Goal: Complete application form

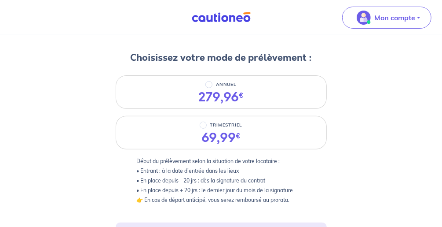
scroll to position [5, 0]
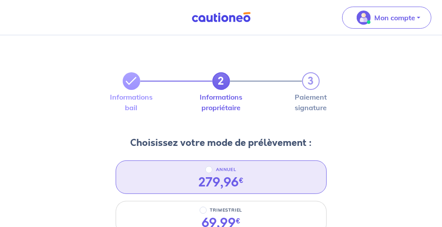
click at [205, 171] on div "ANNUEL" at bounding box center [220, 169] width 45 height 11
radio input "true"
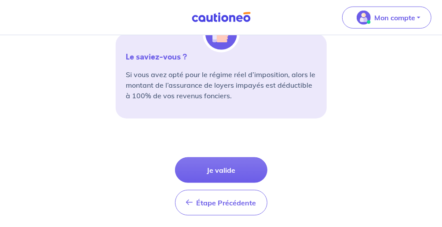
scroll to position [392, 0]
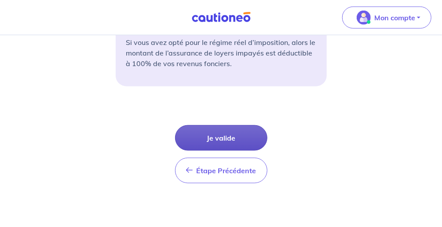
click at [226, 135] on button "Je valide" at bounding box center [221, 138] width 92 height 26
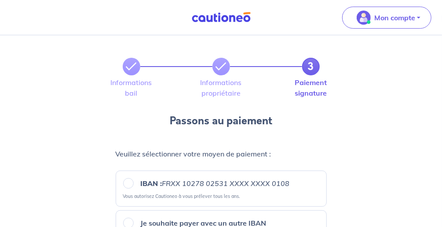
scroll to position [70, 0]
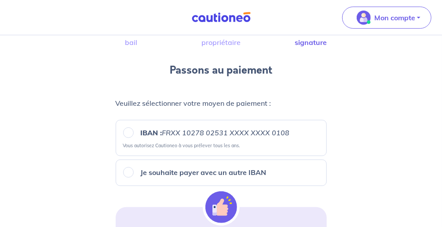
click at [187, 131] on em "FRXX 10278 02531 XXXX XXXX 0108" at bounding box center [226, 132] width 128 height 9
click at [134, 131] on input "IBAN : FRXX [FINANCIAL_ID] XXXX XXXX 0108" at bounding box center [128, 132] width 11 height 11
radio input "true"
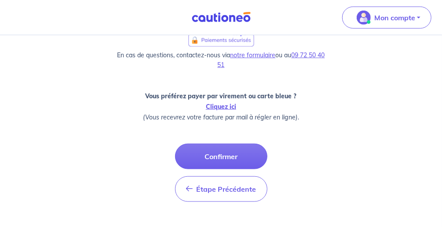
scroll to position [361, 0]
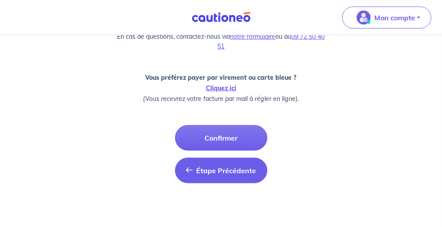
click at [214, 168] on span "Étape Précédente" at bounding box center [227, 170] width 60 height 9
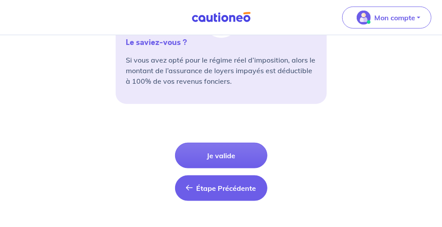
scroll to position [392, 0]
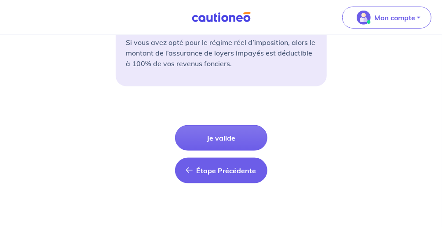
click at [210, 163] on button "Étape Précédente Précédent" at bounding box center [221, 170] width 92 height 26
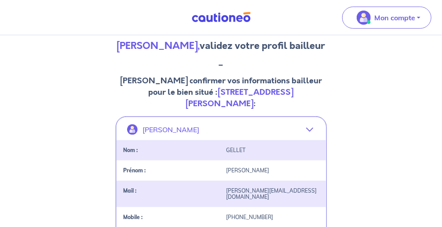
scroll to position [106, 0]
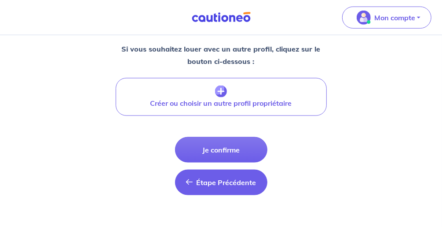
click at [223, 178] on span "Étape Précédente" at bounding box center [227, 182] width 60 height 9
select select "FR"
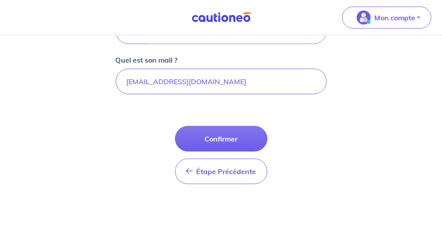
scroll to position [322, 0]
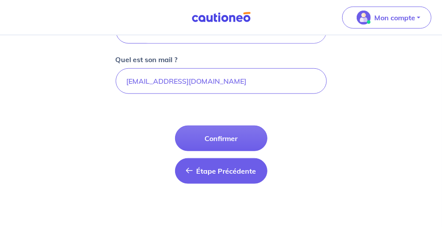
click at [231, 173] on button "Étape Précédente Précédent" at bounding box center [221, 171] width 92 height 26
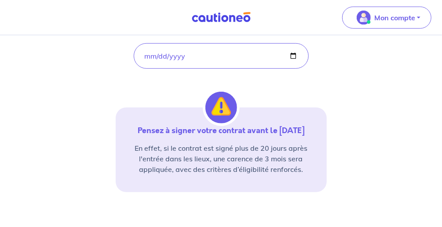
scroll to position [248, 0]
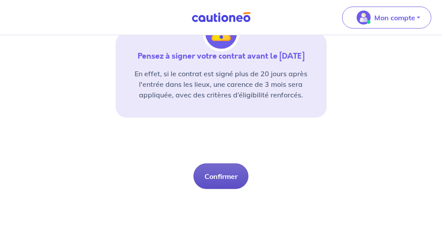
click at [237, 173] on button "Confirmer" at bounding box center [221, 176] width 55 height 26
select select "FR"
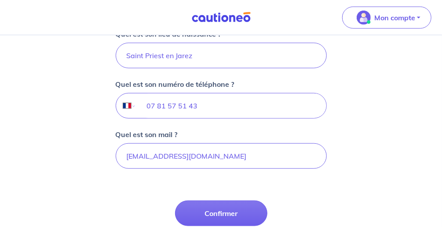
scroll to position [282, 0]
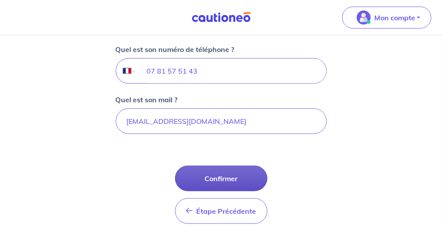
click at [236, 176] on button "Confirmer" at bounding box center [221, 178] width 92 height 26
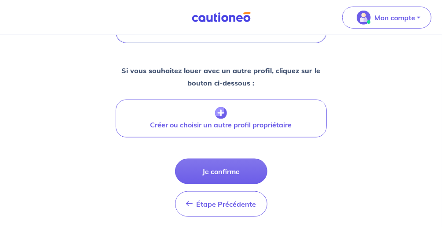
scroll to position [387, 0]
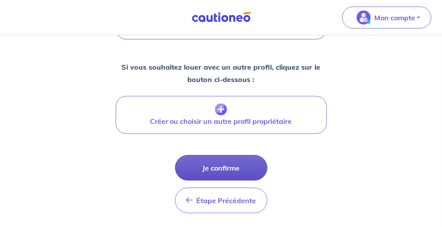
click at [241, 155] on button "Je confirme" at bounding box center [221, 168] width 92 height 26
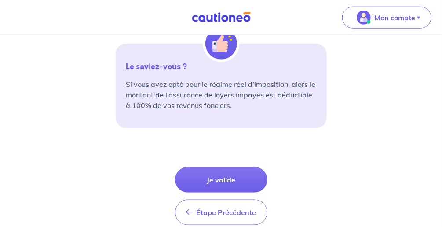
scroll to position [387, 0]
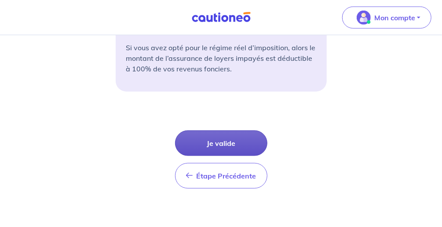
click at [233, 140] on button "Je valide" at bounding box center [221, 143] width 92 height 26
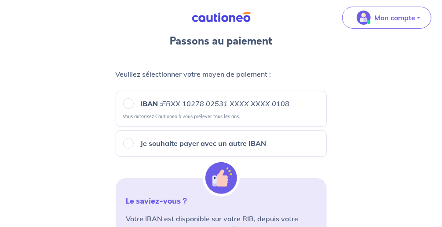
scroll to position [106, 0]
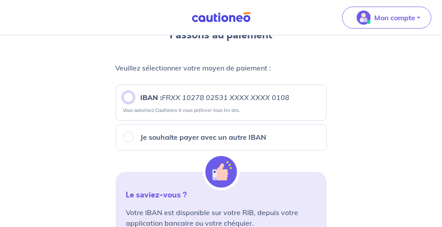
click at [127, 99] on input "IBAN : FRXX [FINANCIAL_ID] XXXX XXXX 0108" at bounding box center [128, 97] width 11 height 11
radio input "true"
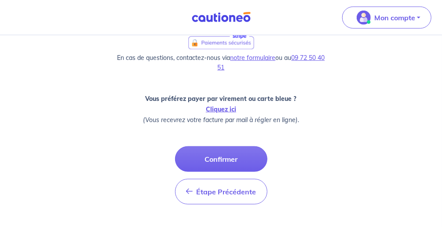
scroll to position [361, 0]
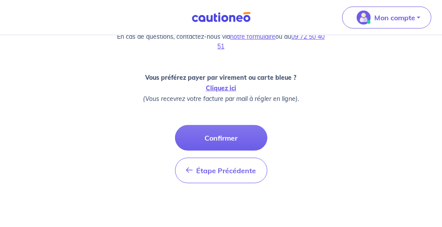
click at [226, 132] on button "Confirmer" at bounding box center [221, 138] width 92 height 26
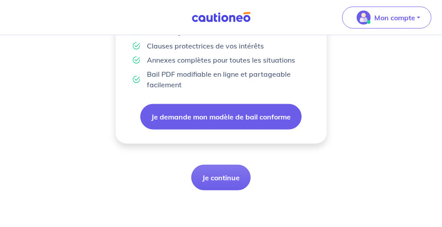
scroll to position [319, 0]
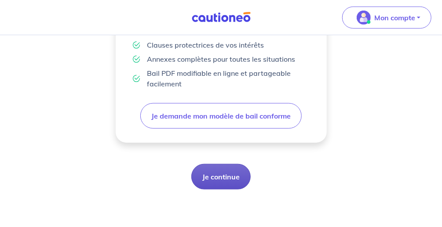
click at [227, 177] on button "Je continue" at bounding box center [220, 177] width 59 height 26
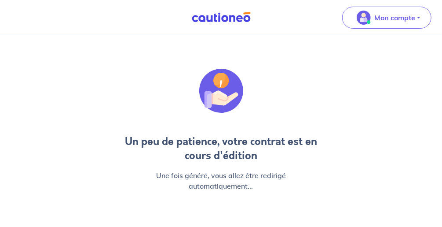
scroll to position [19, 0]
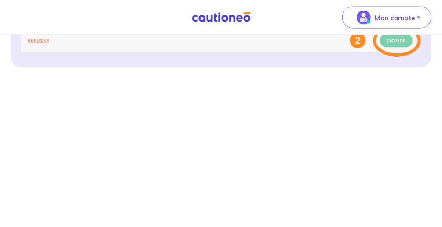
scroll to position [493, 0]
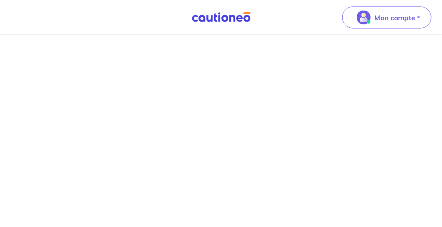
scroll to position [644, 0]
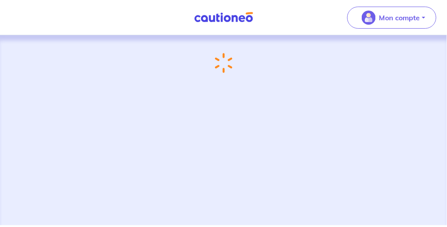
click at [239, 106] on div "Chargement..." at bounding box center [223, 130] width 447 height 190
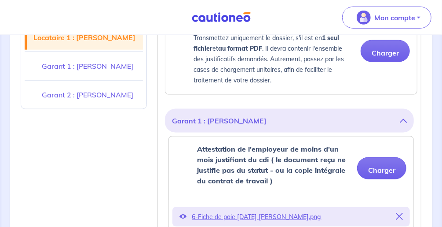
scroll to position [422, 0]
